Goal: Communication & Community: Answer question/provide support

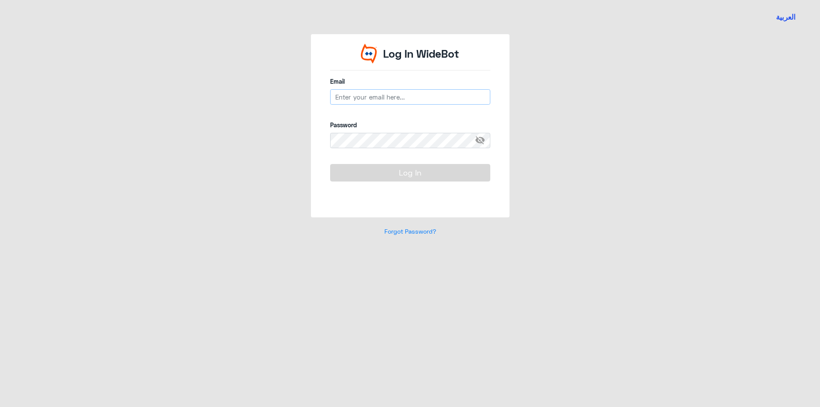
type input "[EMAIL_ADDRESS][DOMAIN_NAME]"
click at [422, 167] on button "Log In" at bounding box center [410, 172] width 160 height 17
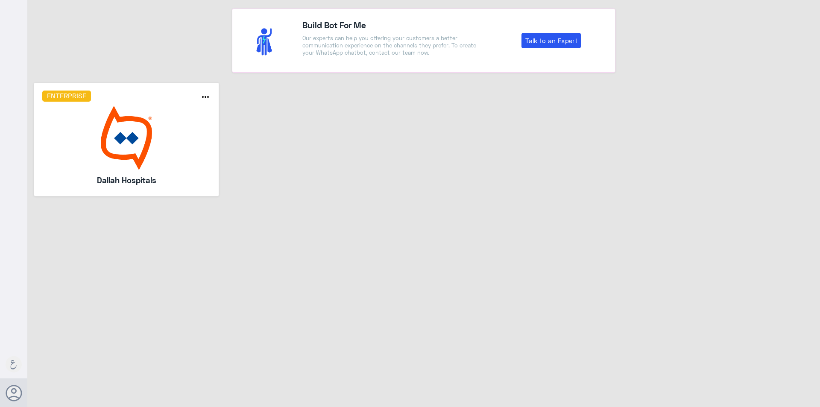
click at [81, 139] on img at bounding box center [126, 138] width 169 height 64
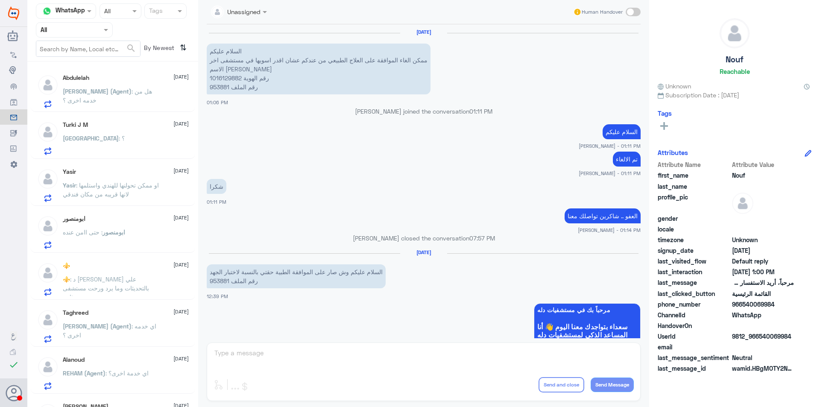
scroll to position [625, 0]
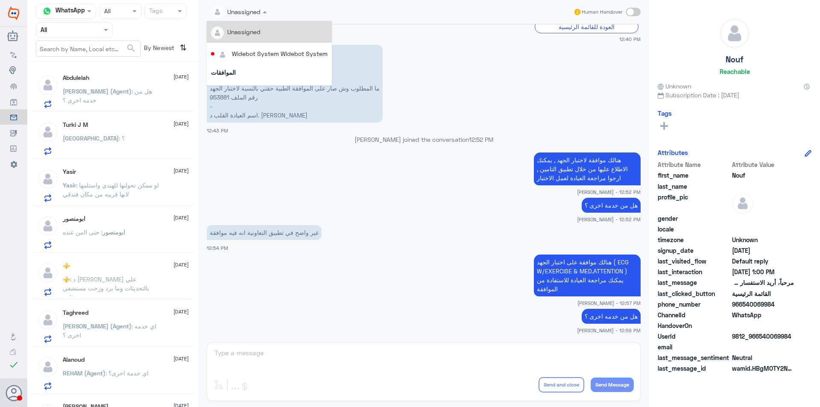
click at [249, 14] on div at bounding box center [239, 11] width 64 height 10
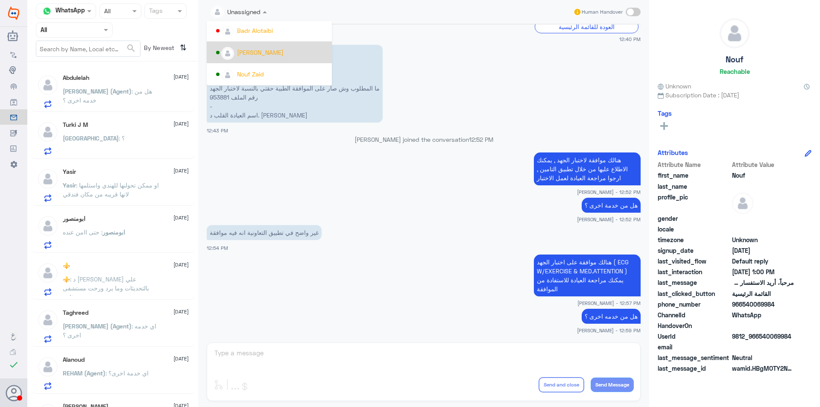
scroll to position [398, 0]
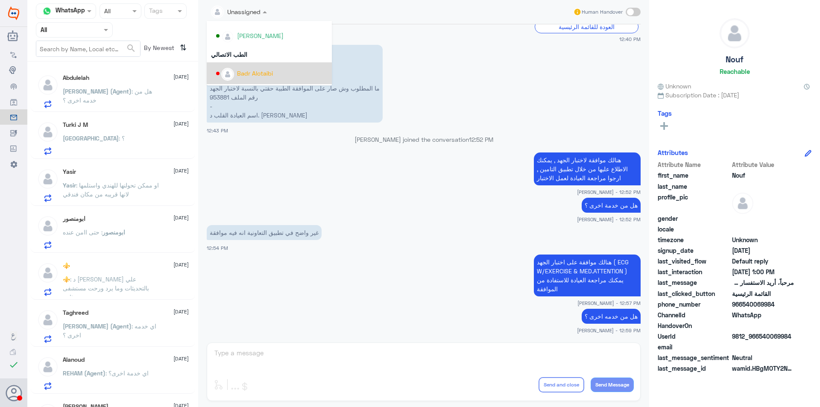
click at [372, 241] on app-msgs-text "غير واضح في تطبيق التعاونية انه فيه موافقة" at bounding box center [424, 233] width 434 height 16
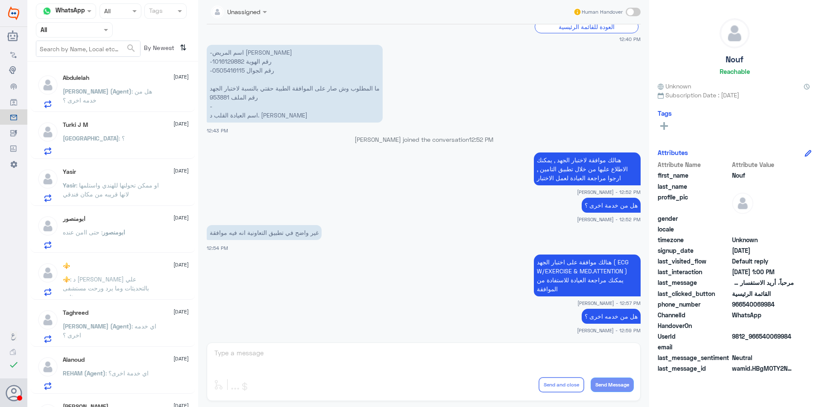
click at [113, 101] on p "[PERSON_NAME] (Agent) : هل من خدمه اخرى ؟" at bounding box center [111, 97] width 96 height 21
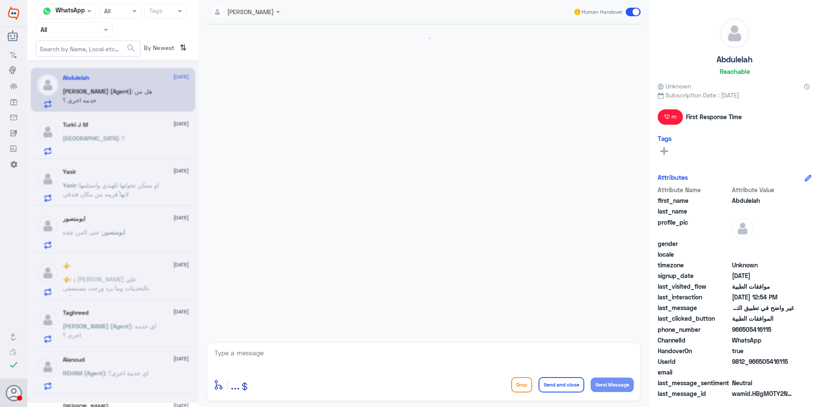
scroll to position [625, 0]
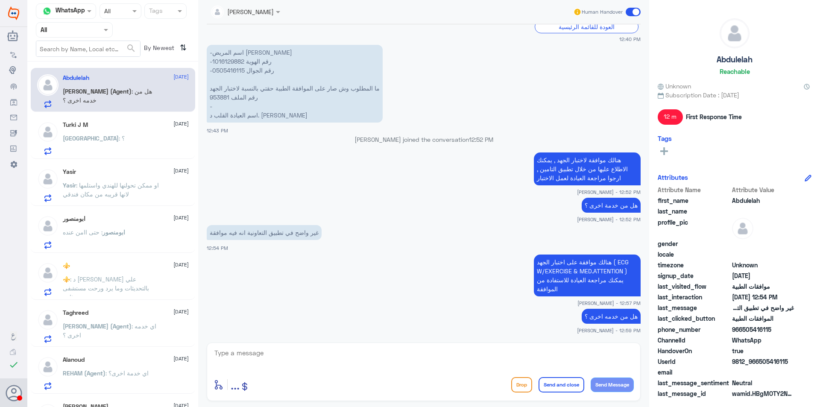
click at [117, 136] on div "[GEOGRAPHIC_DATA] : ؟" at bounding box center [126, 145] width 126 height 19
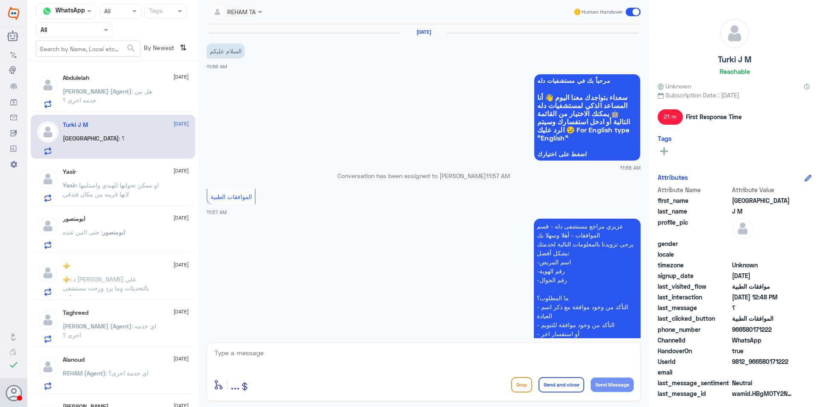
scroll to position [520, 0]
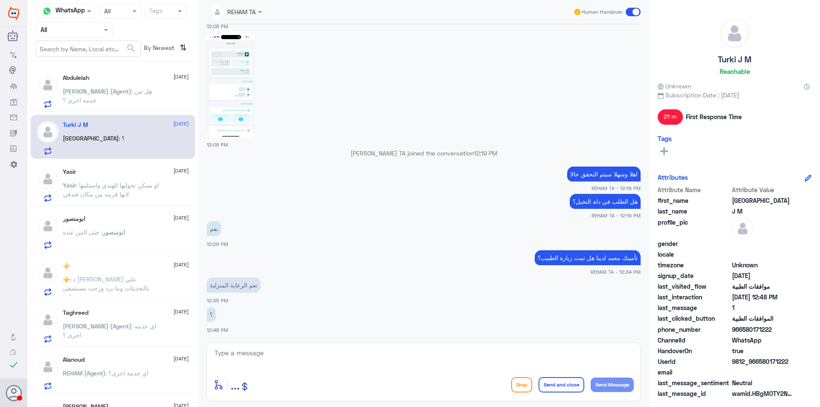
click at [142, 179] on div "Yasir [DATE][PERSON_NAME] : او ممكن تحولنها للهندي واستلمها لانها قريبه من مكان…" at bounding box center [126, 185] width 126 height 34
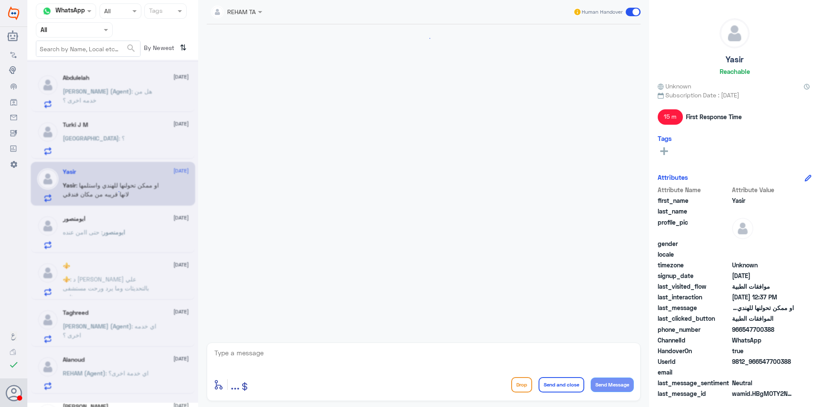
scroll to position [624, 0]
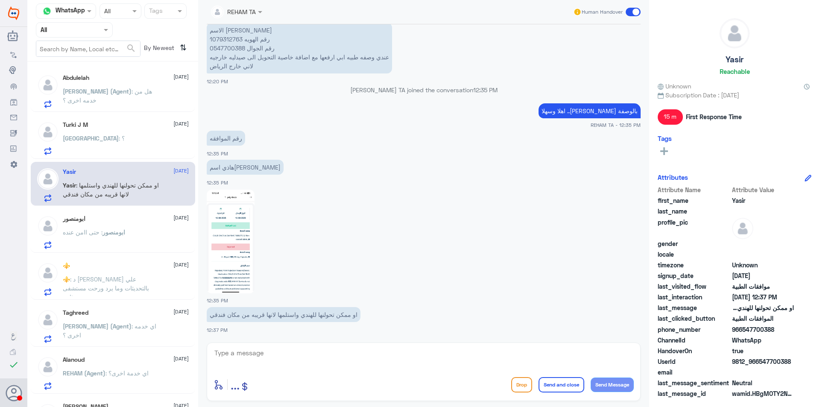
click at [226, 231] on img at bounding box center [231, 242] width 48 height 104
click at [136, 222] on div "ابومنصور [DATE]" at bounding box center [126, 218] width 126 height 7
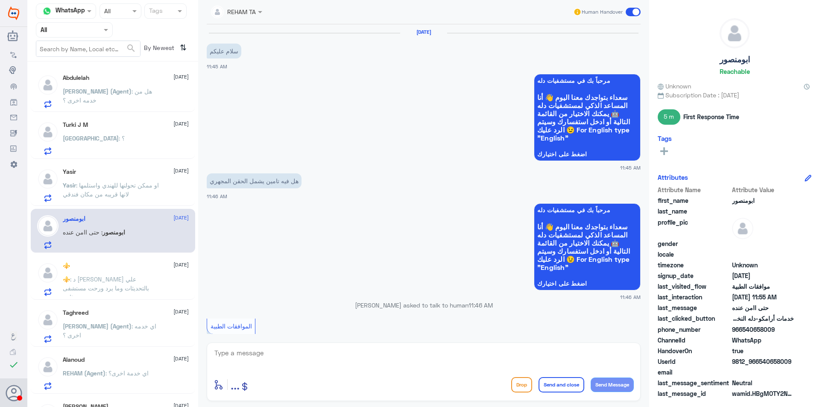
scroll to position [611, 0]
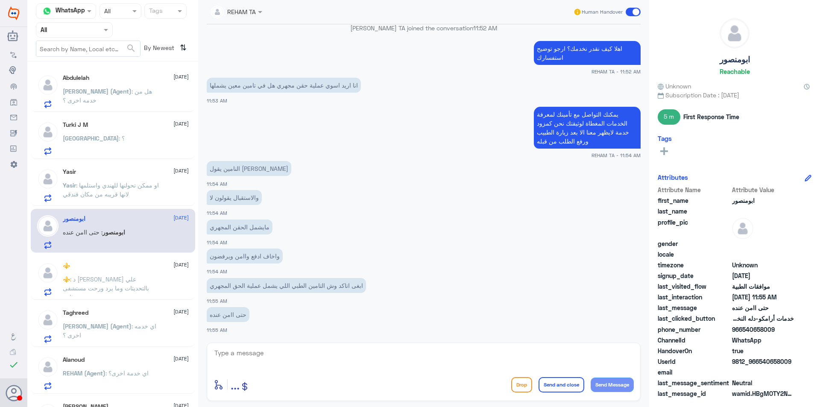
click at [135, 190] on span ": او ممكن تحولنها للهندي واستلمها لانها قريبه من مكان فندقي" at bounding box center [111, 190] width 96 height 16
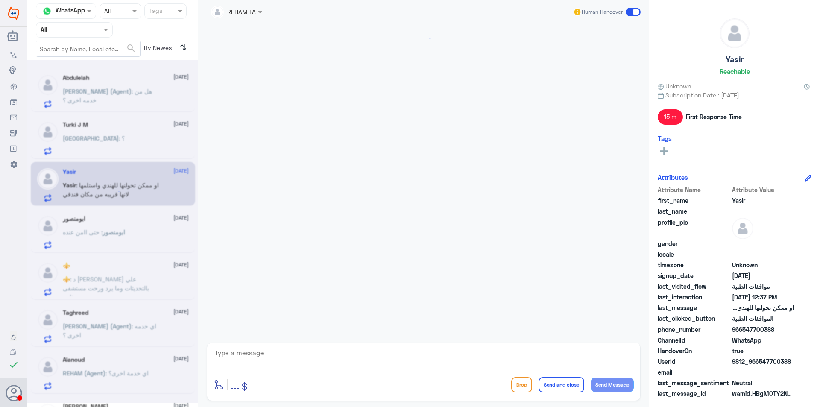
scroll to position [624, 0]
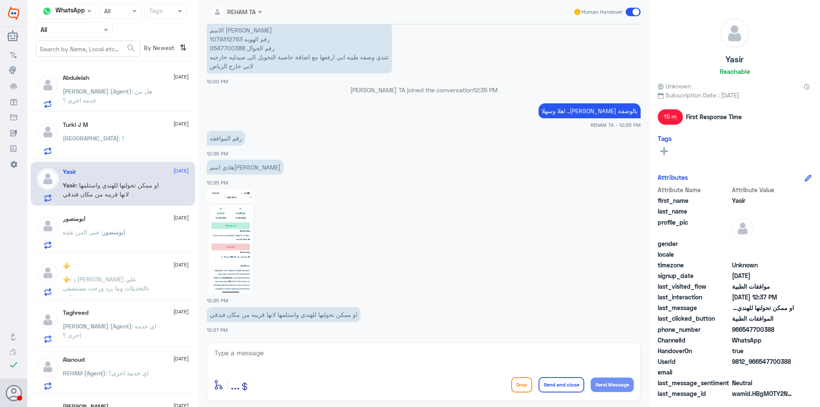
click at [234, 47] on p "الاسم [PERSON_NAME] رقم الهويه 1079312763 رقم الجوال 0547700388 عندي وصفه طبيه …" at bounding box center [299, 48] width 185 height 51
copy p "0547700388"
click at [158, 287] on p "⚜️ : د [PERSON_NAME] علي بالتحديثات وما يرد ورحت مستشفى ثاني" at bounding box center [111, 285] width 96 height 21
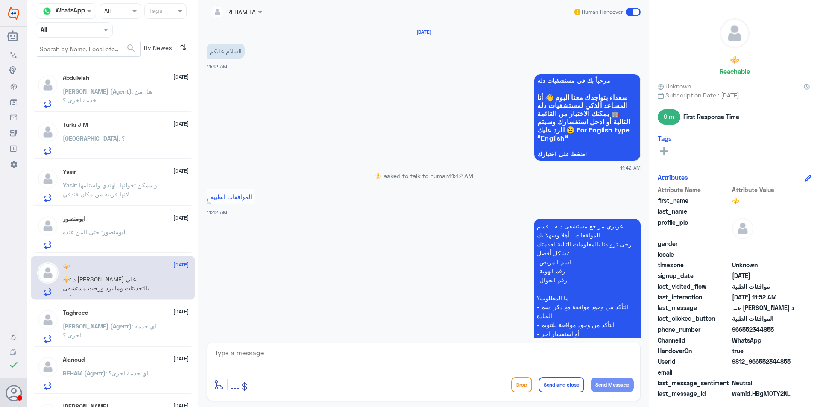
scroll to position [269, 0]
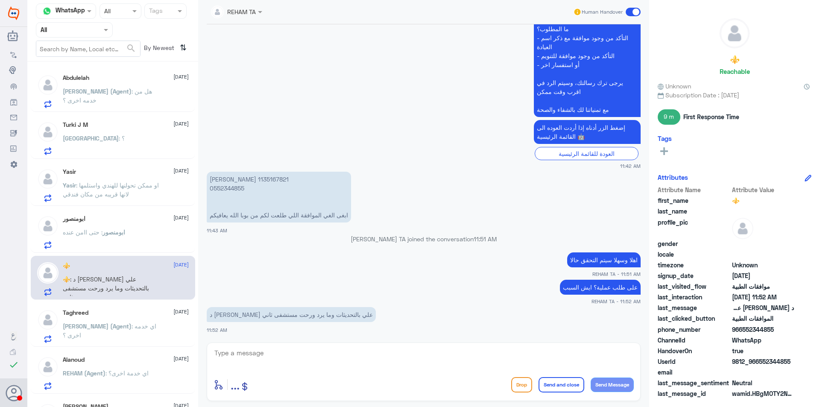
click at [119, 228] on p "ابومنصور : حتى اامن عنده" at bounding box center [94, 238] width 62 height 21
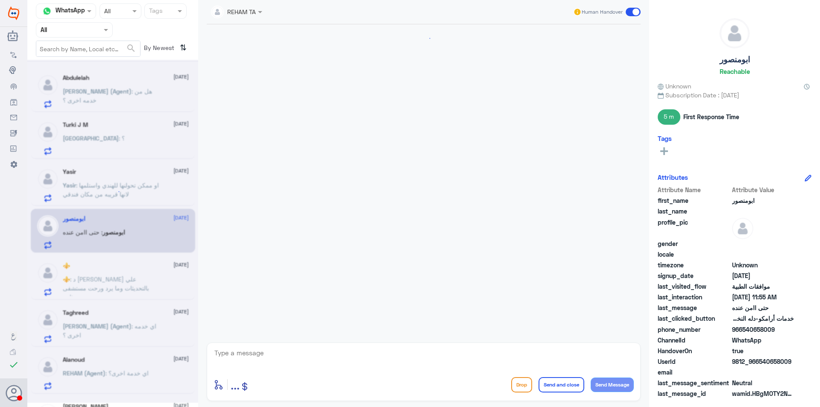
scroll to position [611, 0]
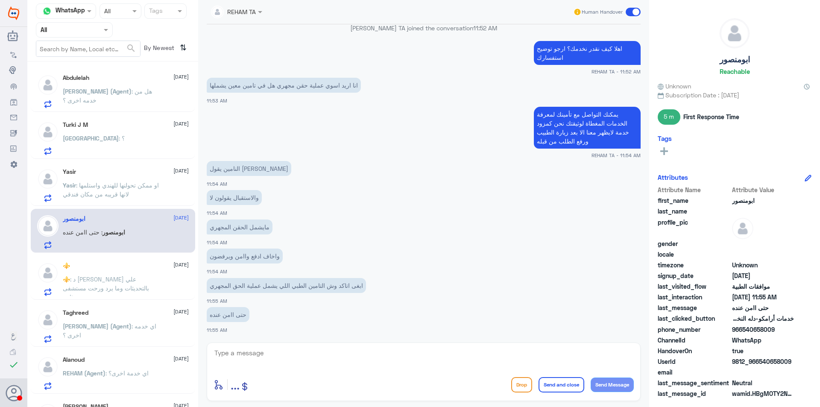
click at [137, 197] on span ": او ممكن تحولنها للهندي واستلمها لانها قريبه من مكان فندقي" at bounding box center [111, 190] width 96 height 16
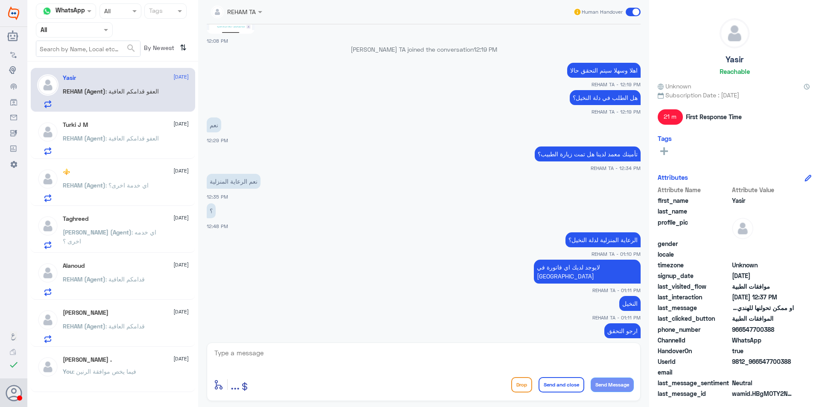
scroll to position [795, 0]
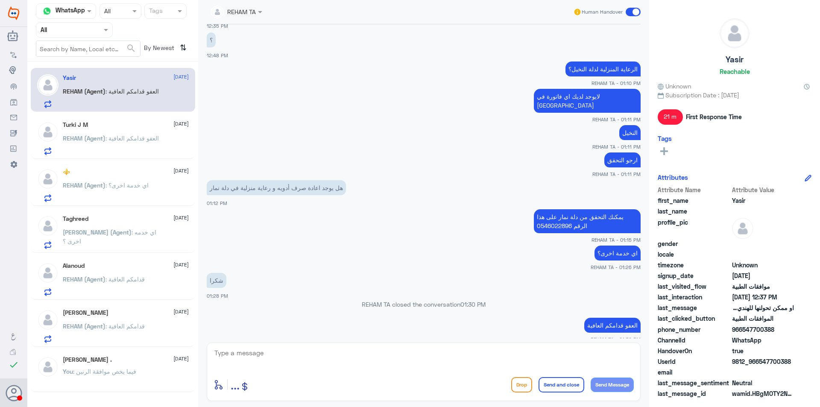
click at [78, 29] on input "text" at bounding box center [64, 30] width 47 height 10
click at [79, 100] on div "Your Team" at bounding box center [74, 107] width 77 height 20
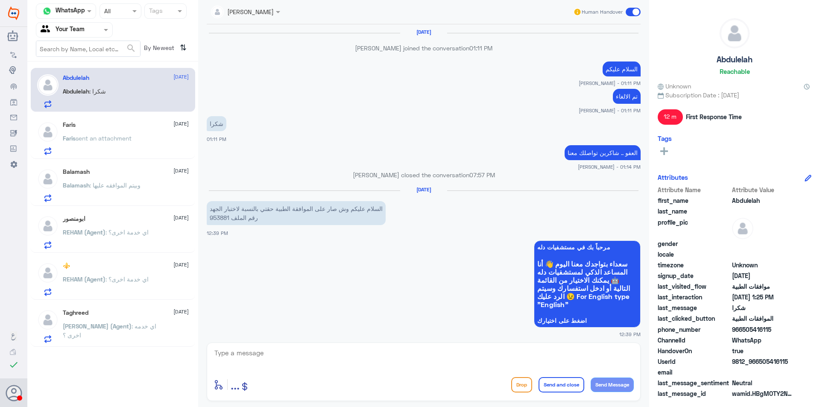
scroll to position [592, 0]
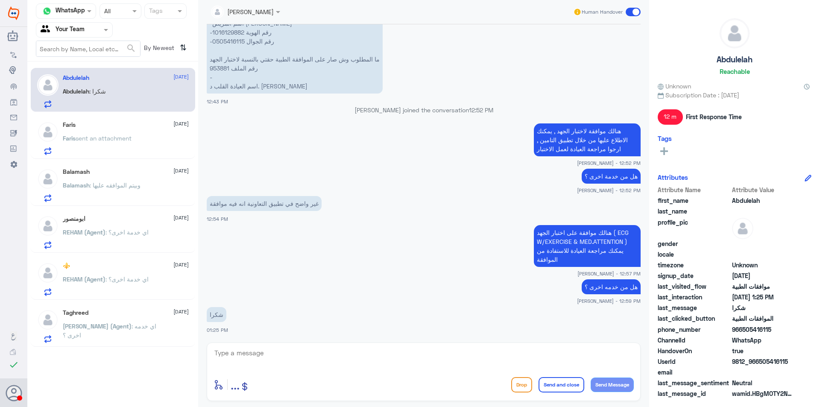
click at [81, 132] on div "Faris [DATE][PERSON_NAME] sent an attachment" at bounding box center [126, 138] width 126 height 34
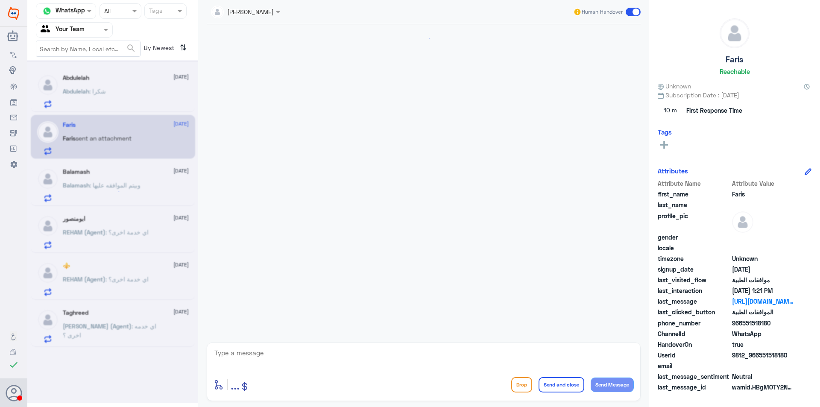
scroll to position [299, 0]
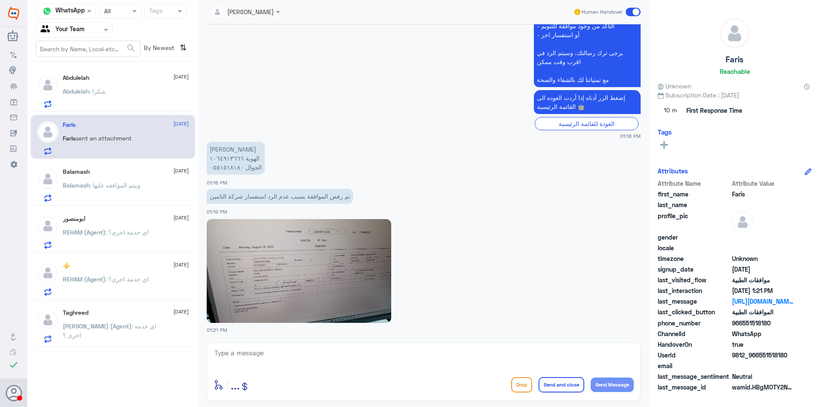
click at [277, 250] on img at bounding box center [299, 271] width 185 height 104
click at [219, 166] on p "[PERSON_NAME] الهوية ١٠٦٤٩١٣٦٦٦ الجوال ٠٥٥١٥١٨١٨٠" at bounding box center [236, 158] width 58 height 33
copy p "٠٥٥١٥١٨١٨٠"
click at [123, 192] on p "Balamash : وبيتم الموافقه عليها" at bounding box center [102, 191] width 78 height 21
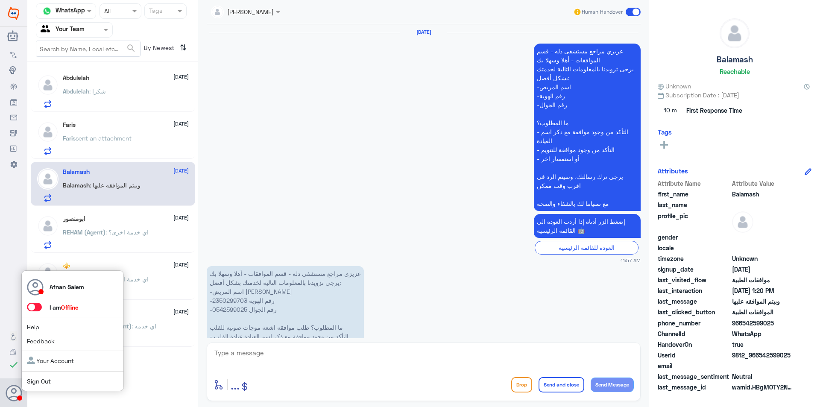
scroll to position [932, 0]
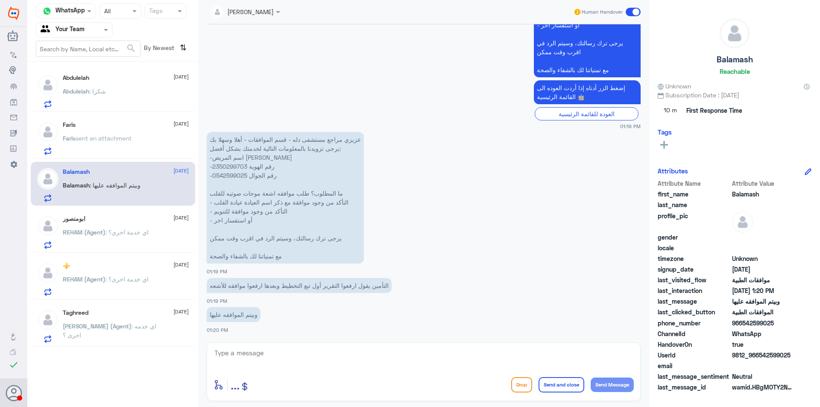
click at [97, 139] on span "sent an attachment" at bounding box center [104, 138] width 56 height 7
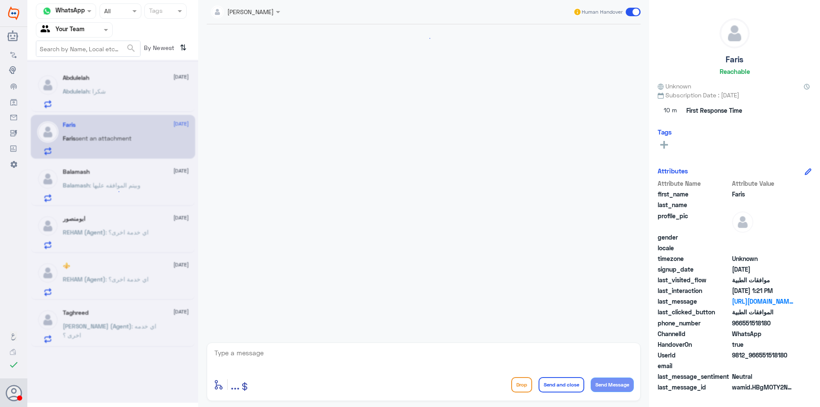
scroll to position [299, 0]
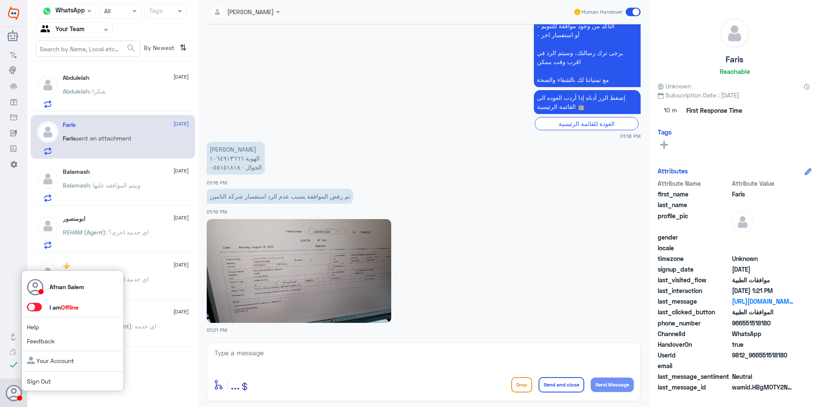
click at [47, 381] on link "Sign Out" at bounding box center [39, 381] width 24 height 7
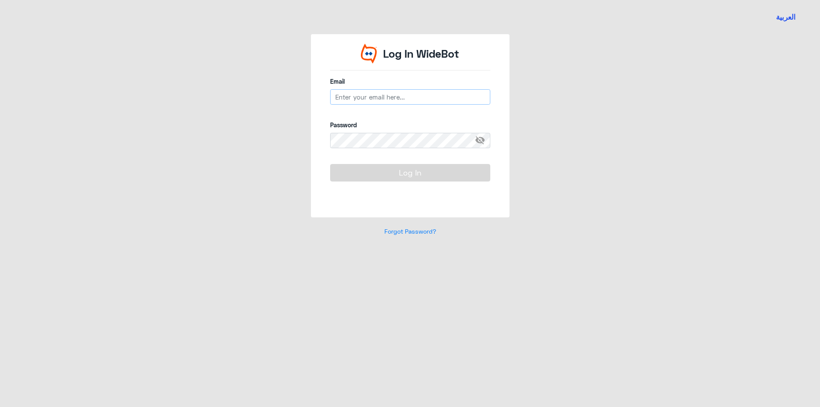
type input "[EMAIL_ADDRESS][DOMAIN_NAME]"
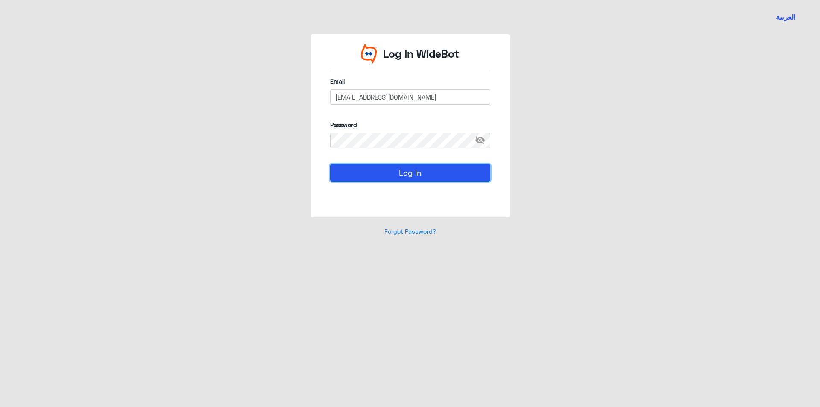
click at [408, 178] on button "Log In" at bounding box center [410, 172] width 160 height 17
